Goal: Task Accomplishment & Management: Use online tool/utility

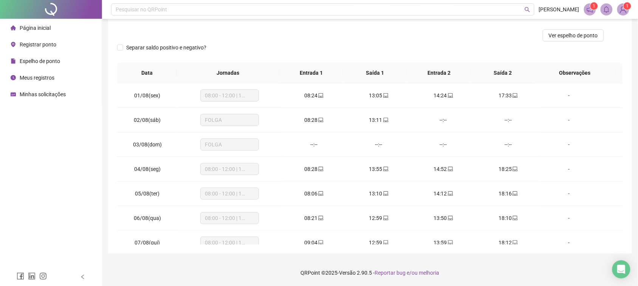
scroll to position [93, 0]
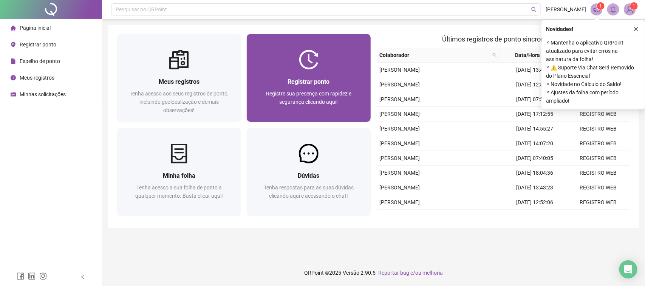
click at [276, 79] on div "Registrar ponto" at bounding box center [308, 81] width 105 height 9
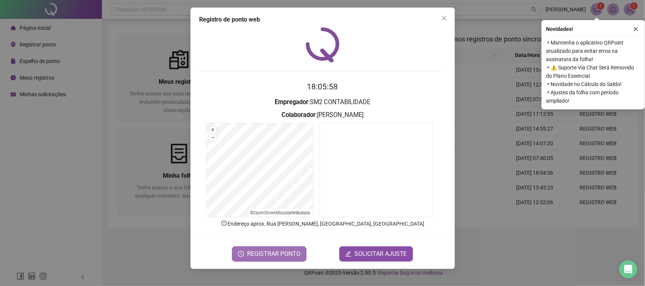
click at [260, 251] on span "REGISTRAR PONTO" at bounding box center [273, 254] width 53 height 9
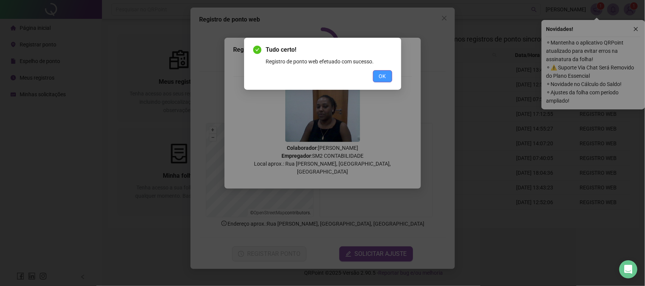
click at [382, 77] on span "OK" at bounding box center [382, 76] width 7 height 8
